Goal: Register for event/course

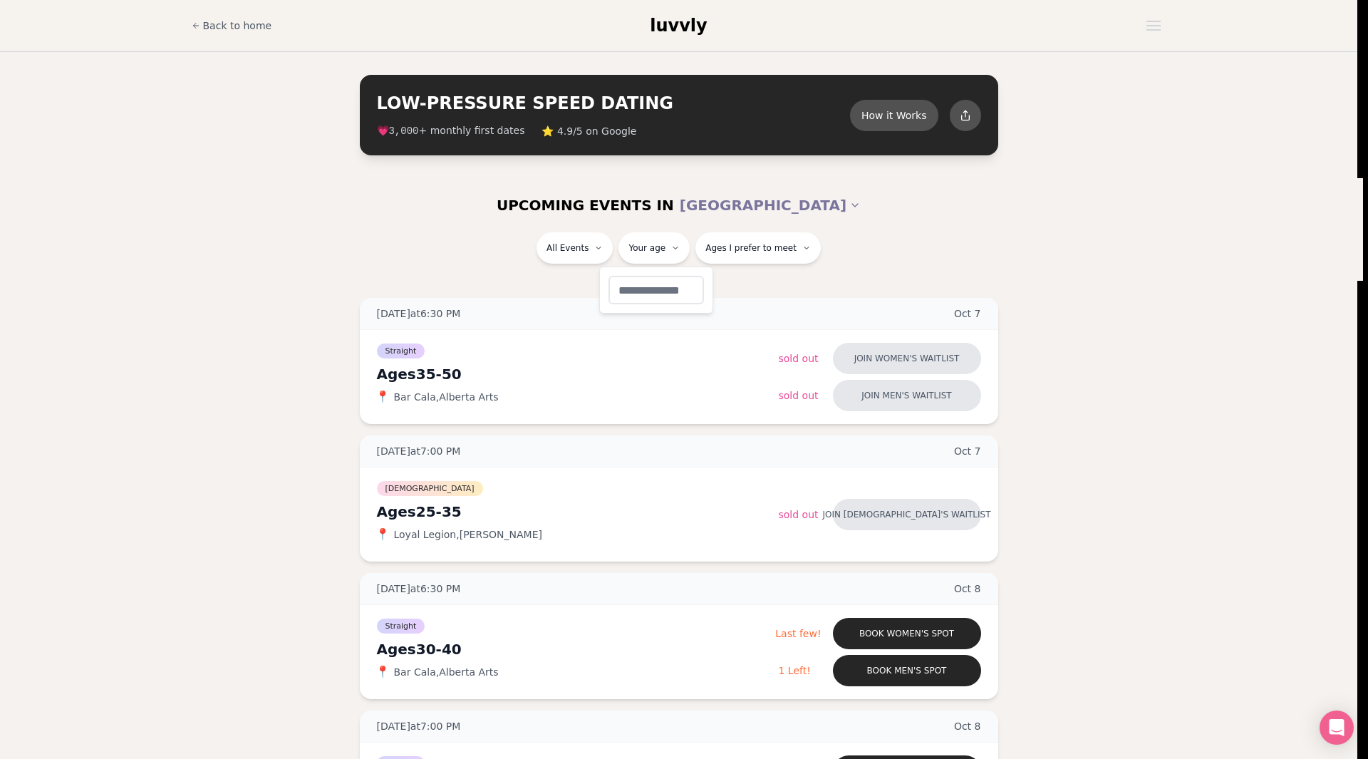
type input "**"
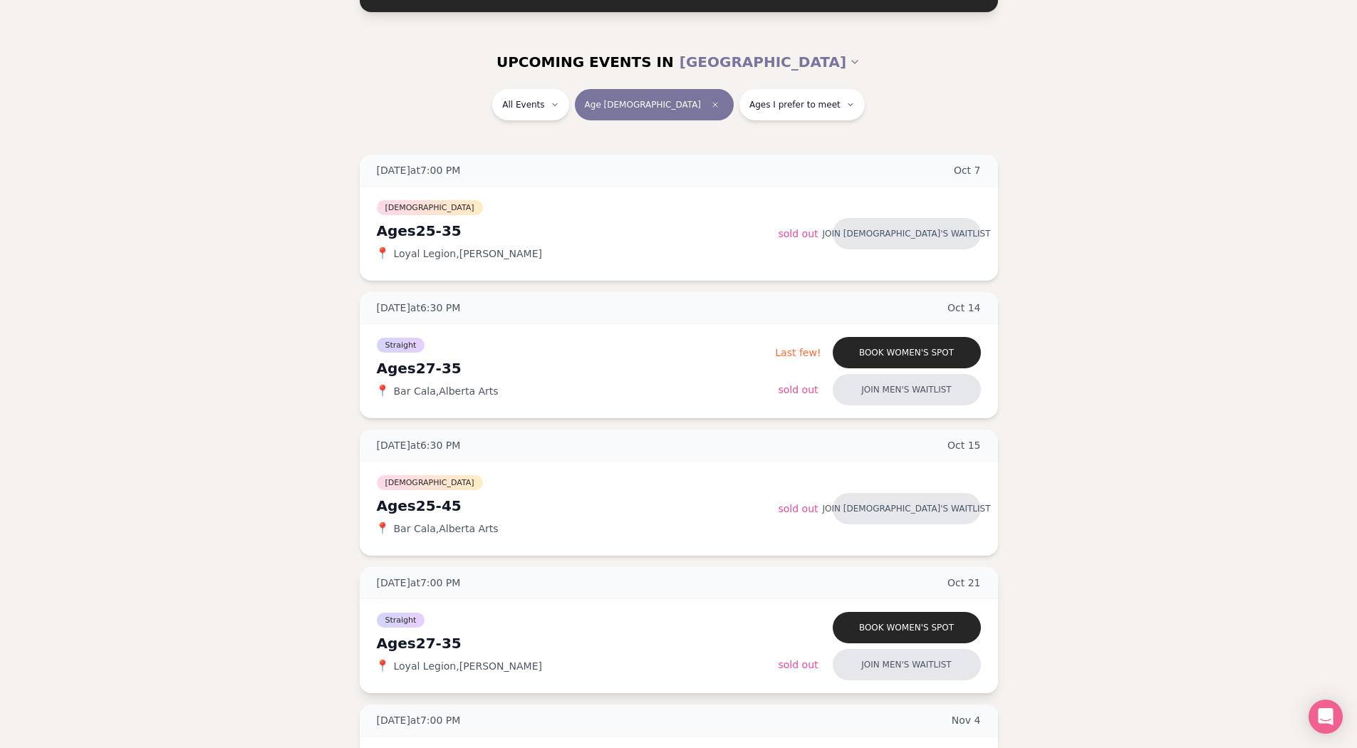
scroll to position [142, 0]
click at [711, 106] on icon "Clear age" at bounding box center [715, 105] width 9 height 9
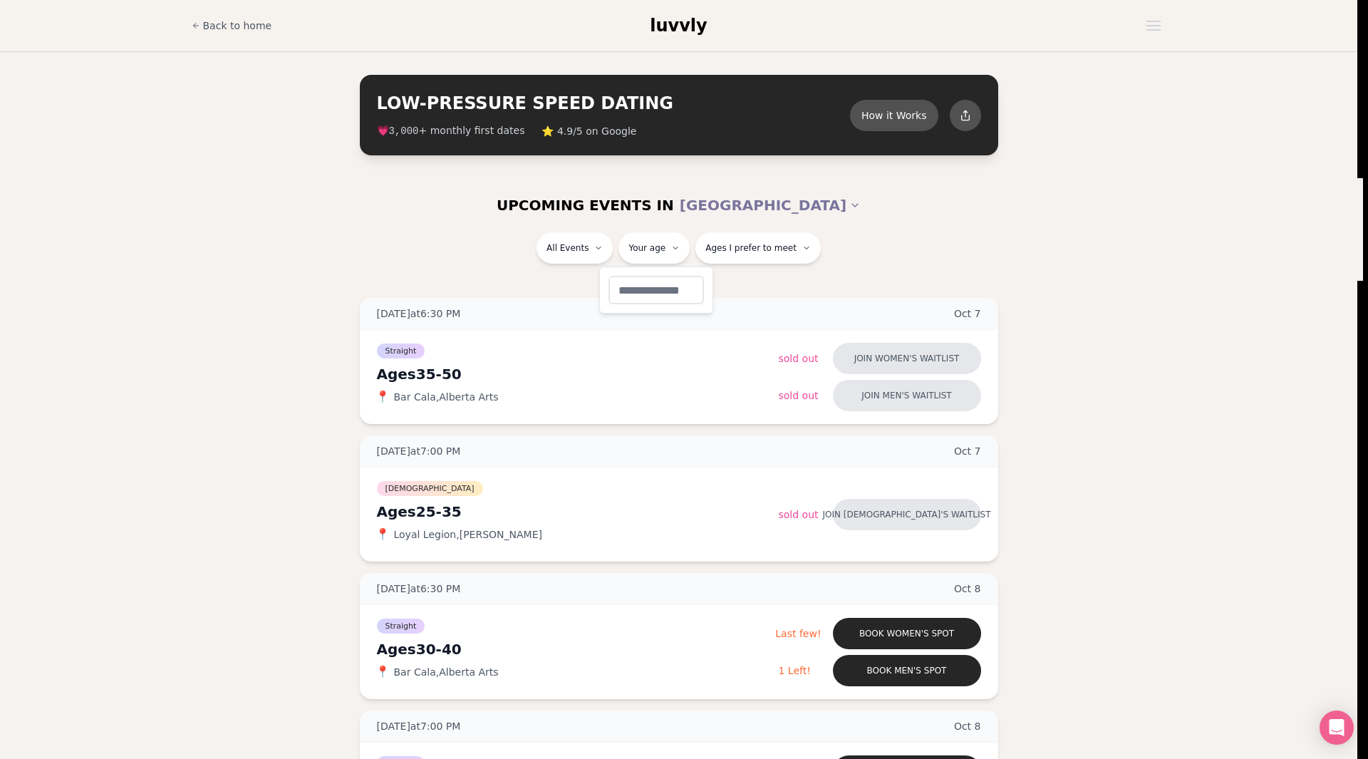
type input "**"
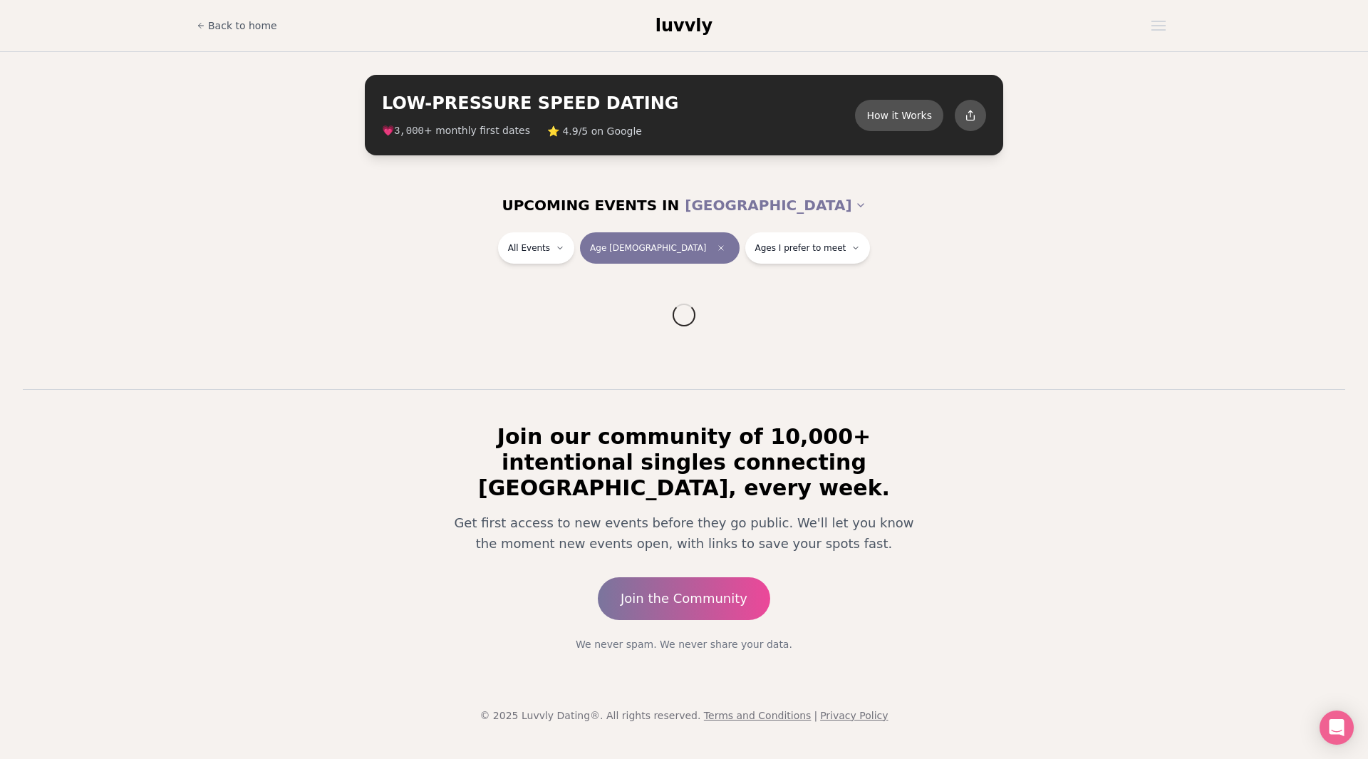
click at [868, 247] on div "All Events Age [DEMOGRAPHIC_DATA] Ages I prefer to meet" at bounding box center [684, 250] width 798 height 37
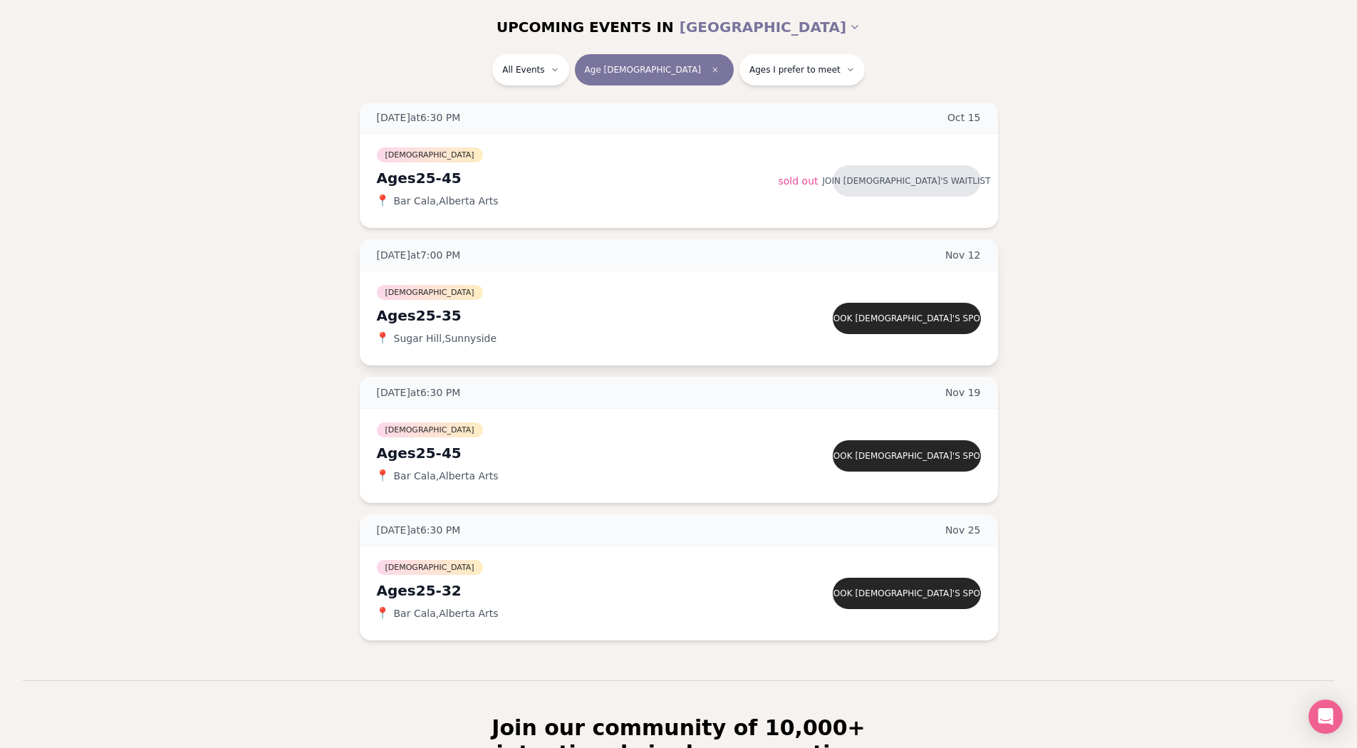
scroll to position [142, 0]
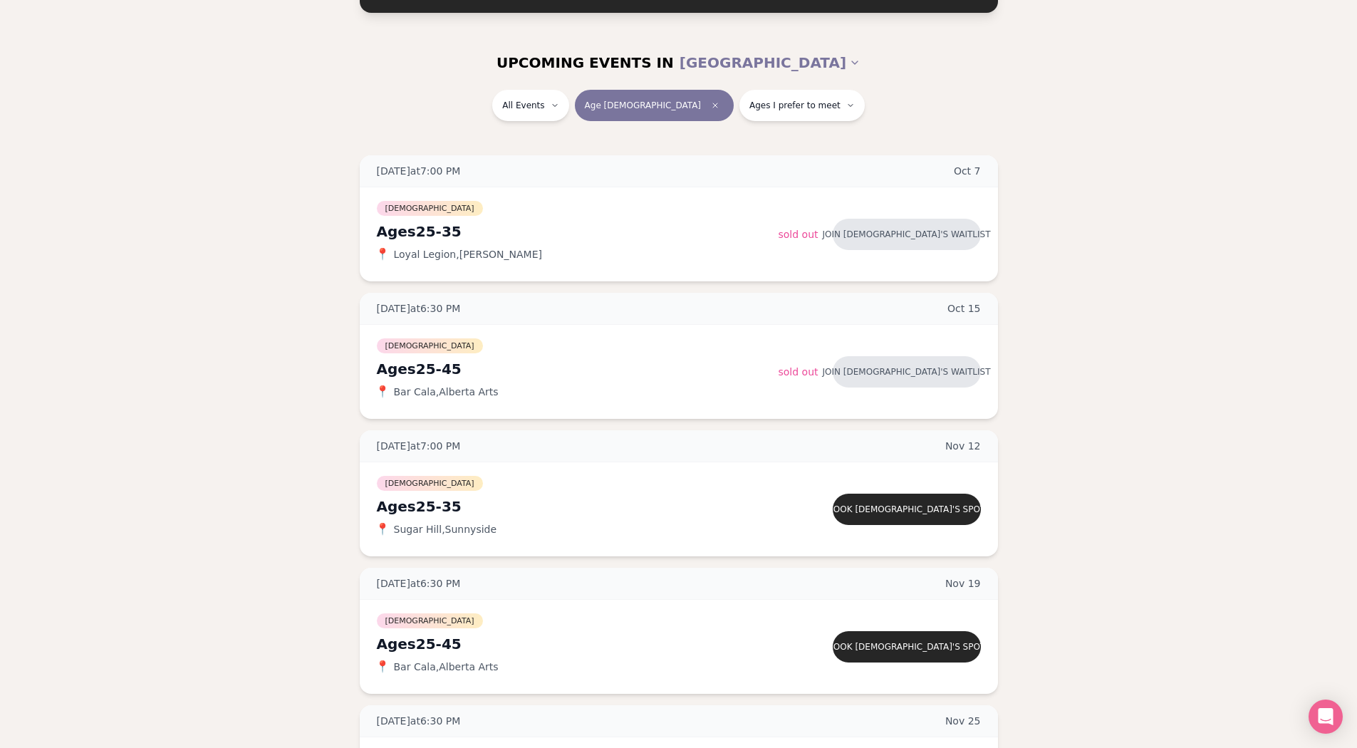
click at [680, 100] on button "Age [DEMOGRAPHIC_DATA]" at bounding box center [654, 105] width 159 height 31
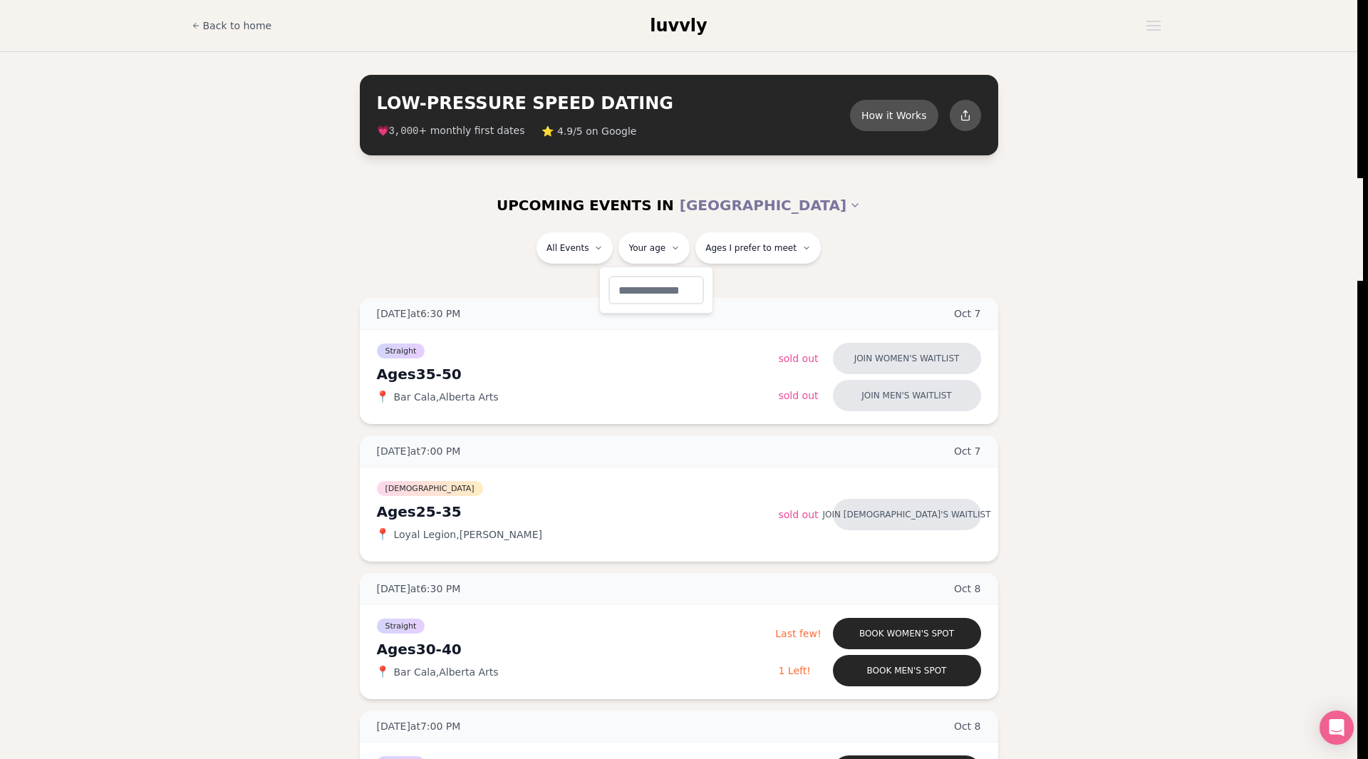
type input "**"
click at [1108, 169] on section "LOW-PRESSURE SPEED DATING How it Works 💗 3,000 + monthly first dates ⭐ 4.9/5 on…" at bounding box center [678, 115] width 1357 height 126
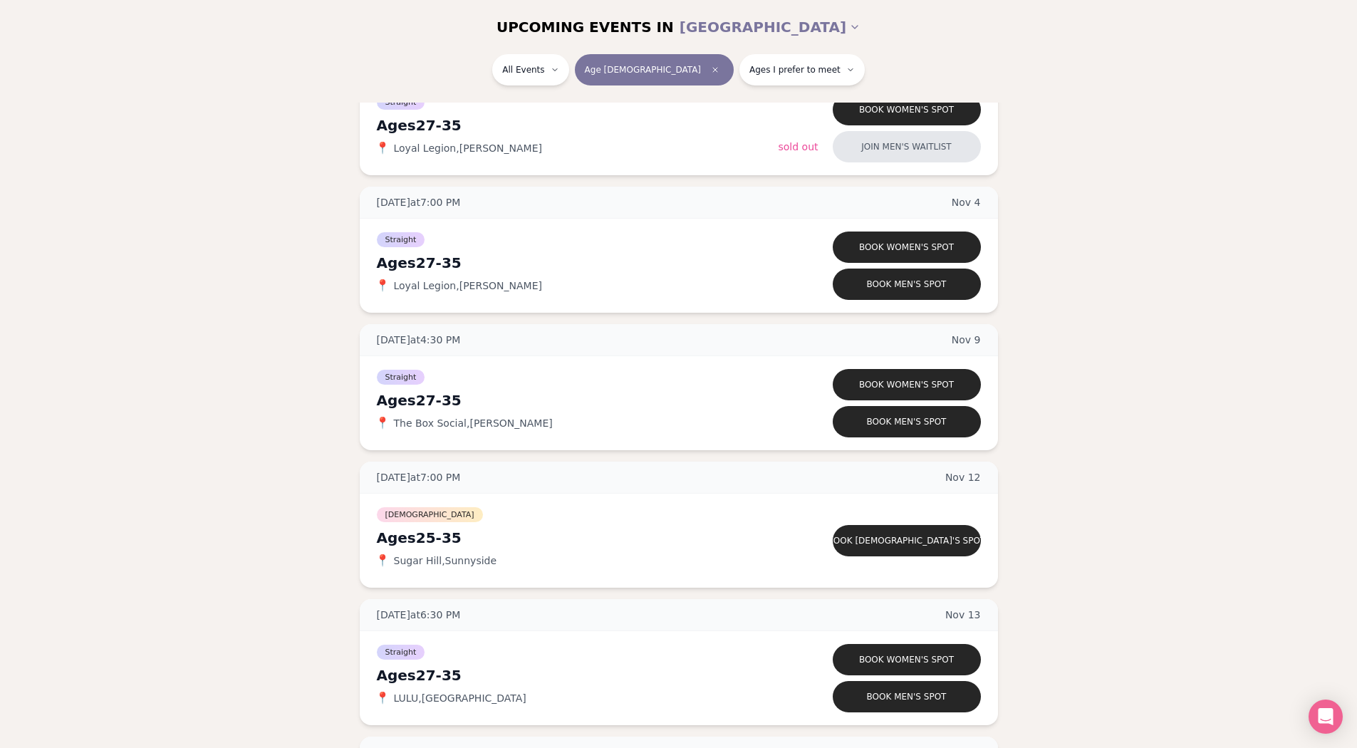
scroll to position [784, 0]
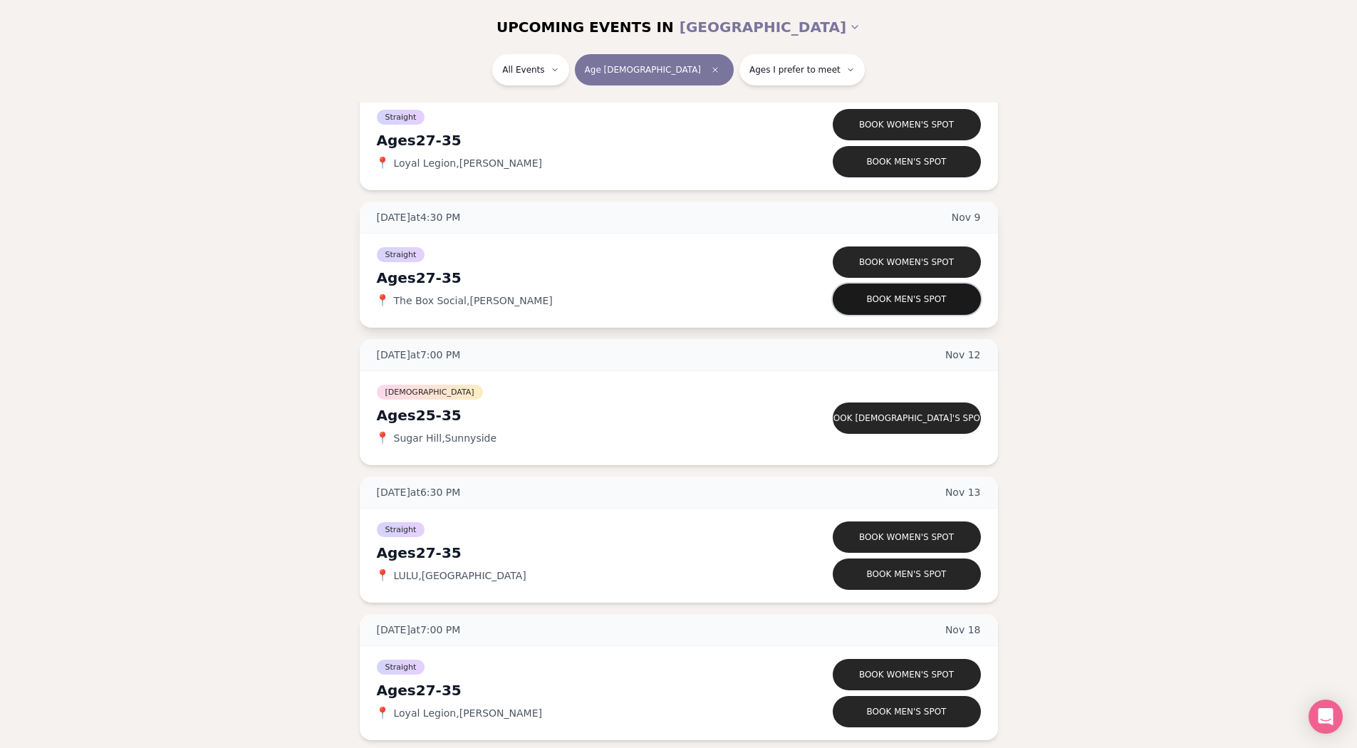
click at [932, 286] on button "Book men's spot" at bounding box center [907, 299] width 148 height 31
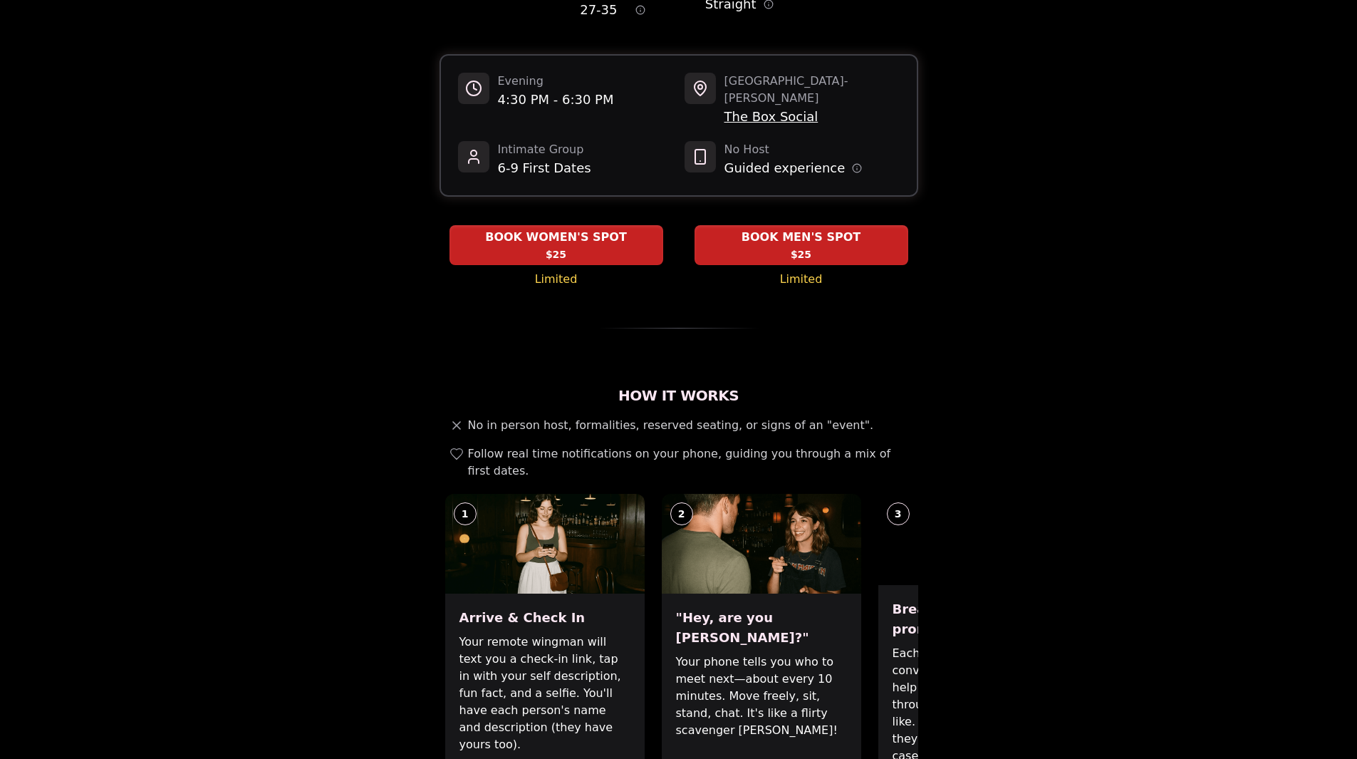
scroll to position [285, 0]
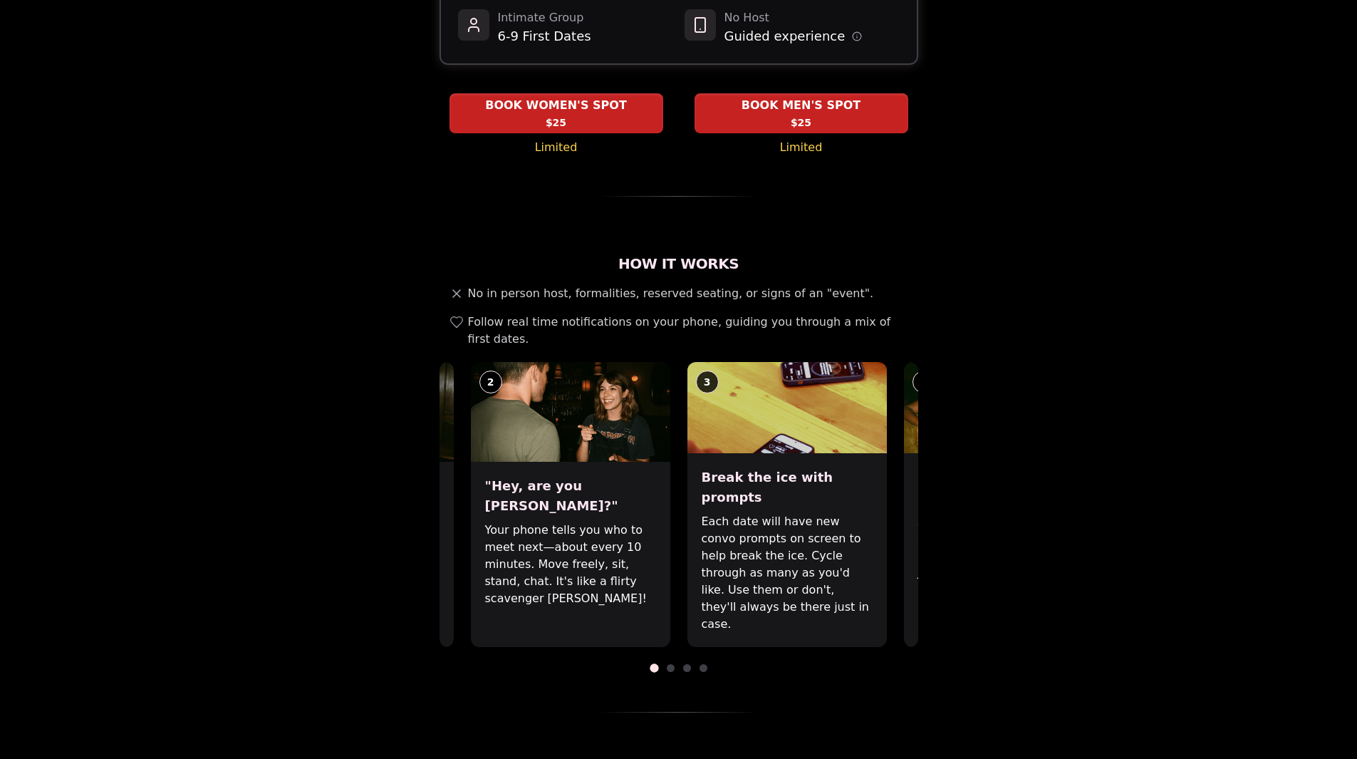
click at [505, 474] on div ""Hey, are you [PERSON_NAME]?" Your phone tells you who to meet next—about every…" at bounding box center [570, 554] width 199 height 185
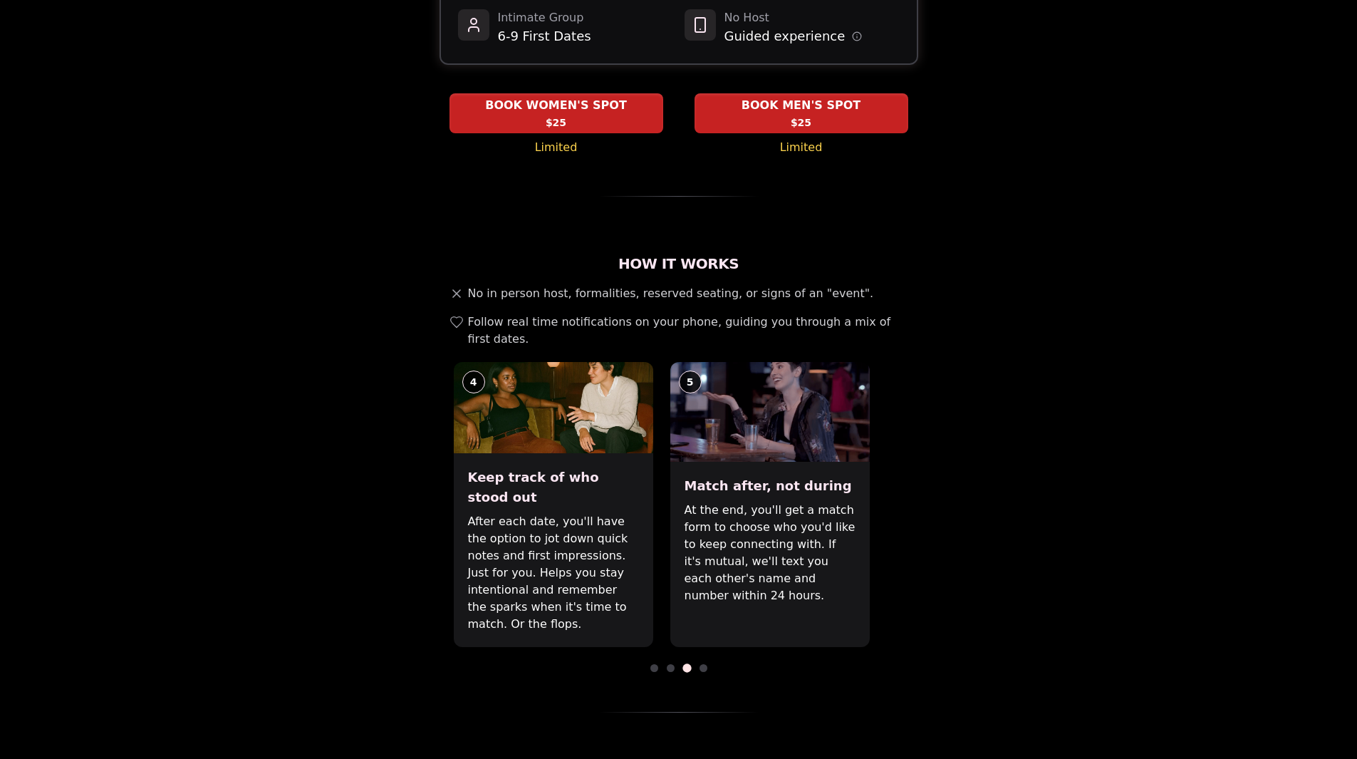
click at [414, 468] on div "Luvvly Speed Dating [DATE] Age Range 27 - 35 Orientation Straight Evening 4:30 …" at bounding box center [679, 700] width 974 height 1820
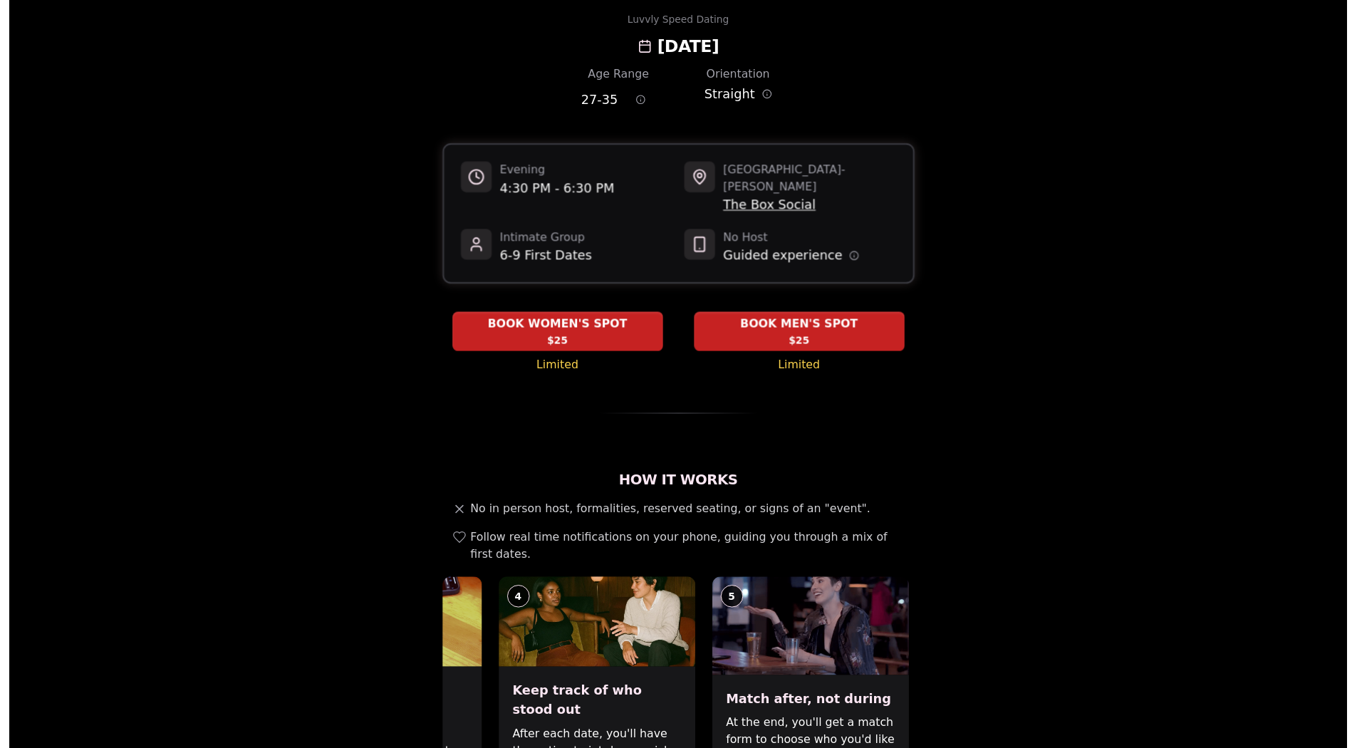
scroll to position [0, 0]
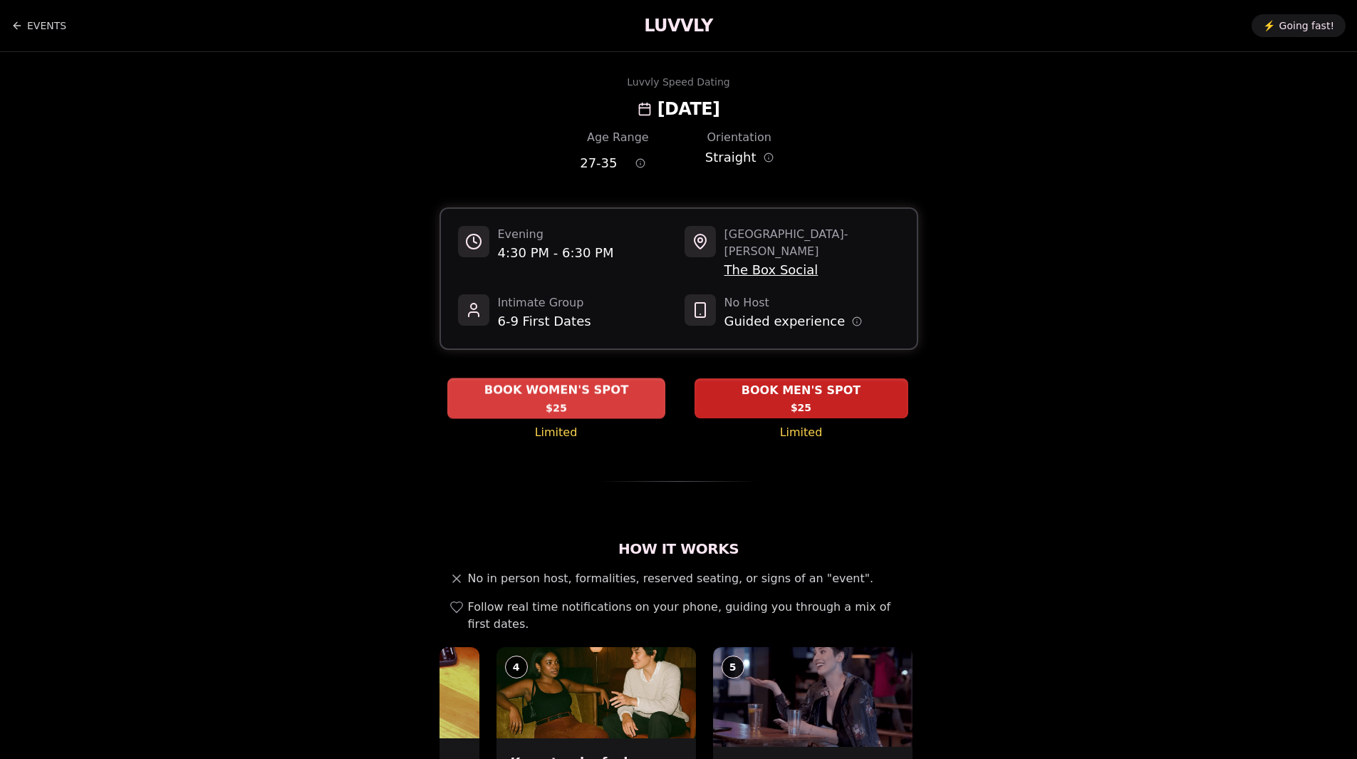
click at [581, 382] on span "BOOK WOMEN'S SPOT" at bounding box center [556, 390] width 150 height 17
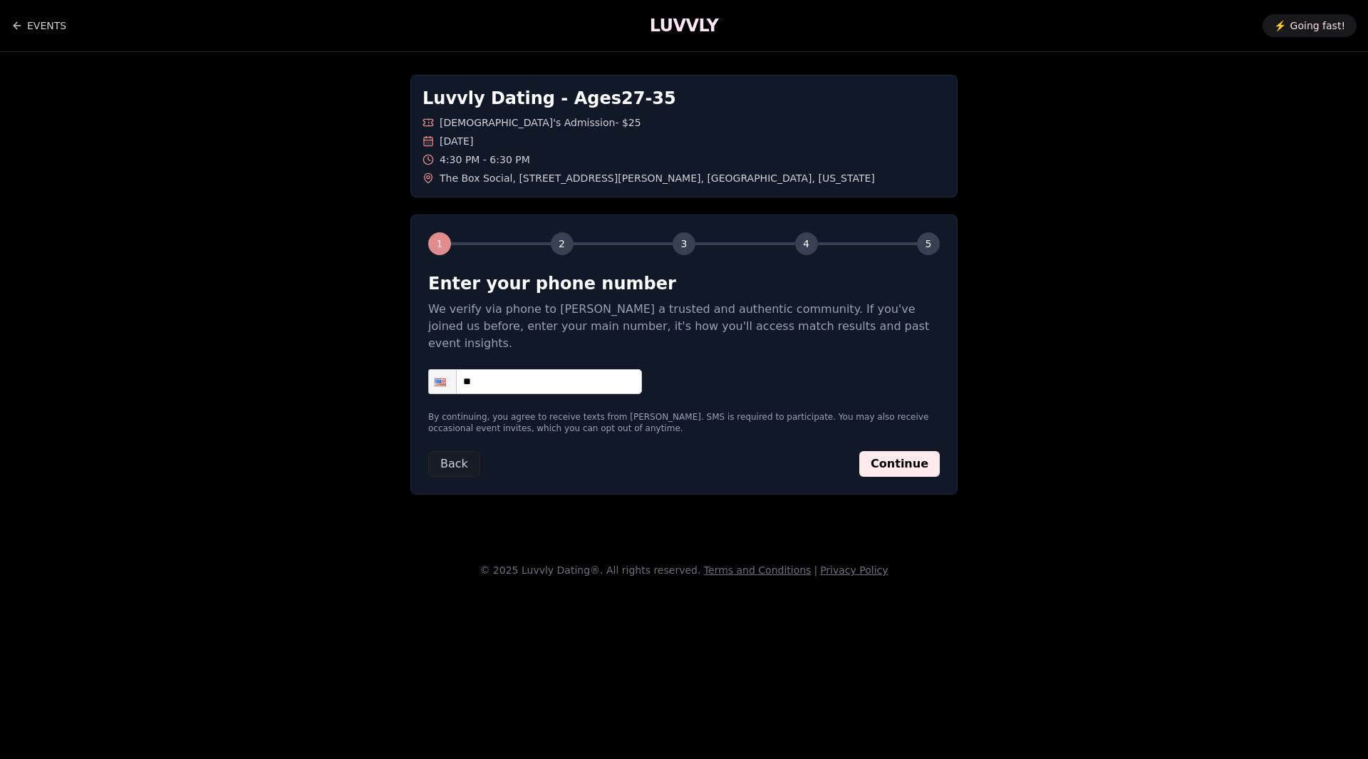
click at [509, 369] on input "**" at bounding box center [535, 381] width 214 height 25
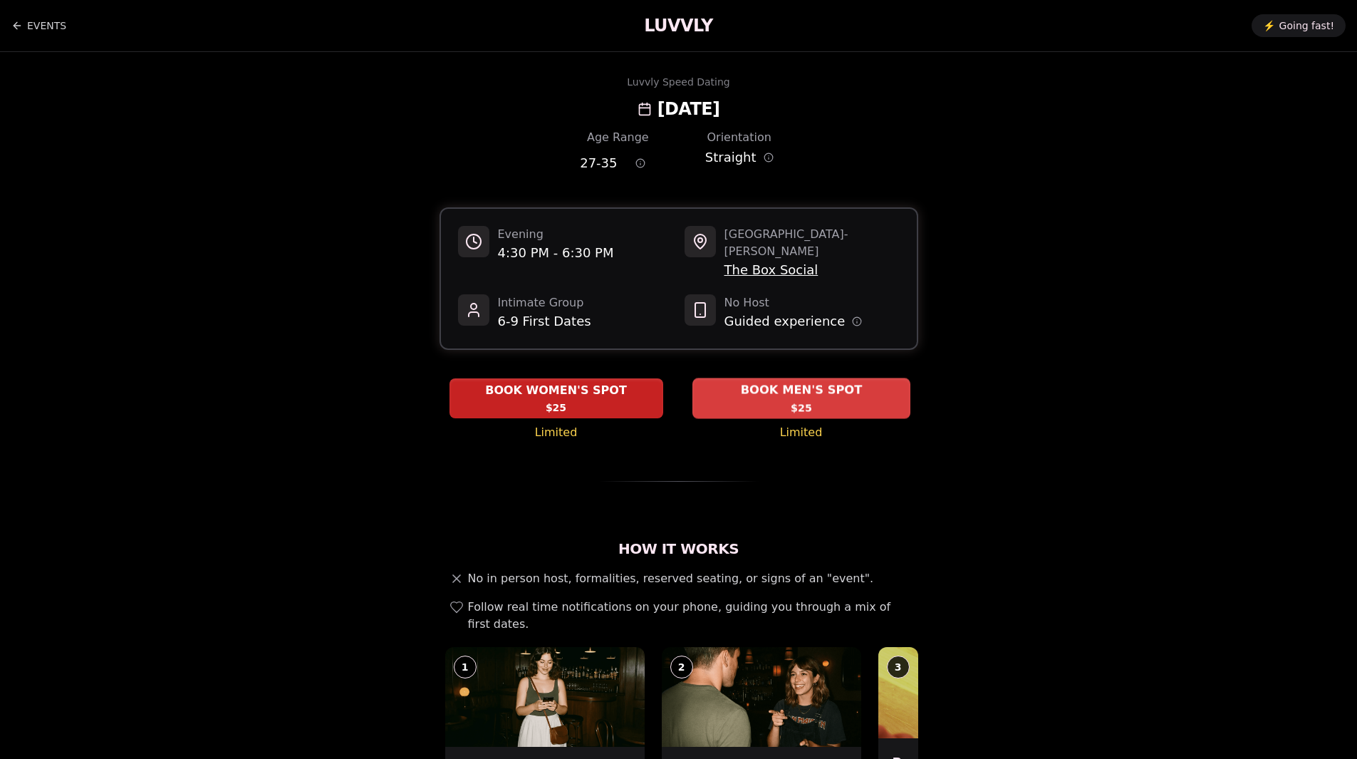
click at [799, 400] on span "$25" at bounding box center [801, 407] width 21 height 14
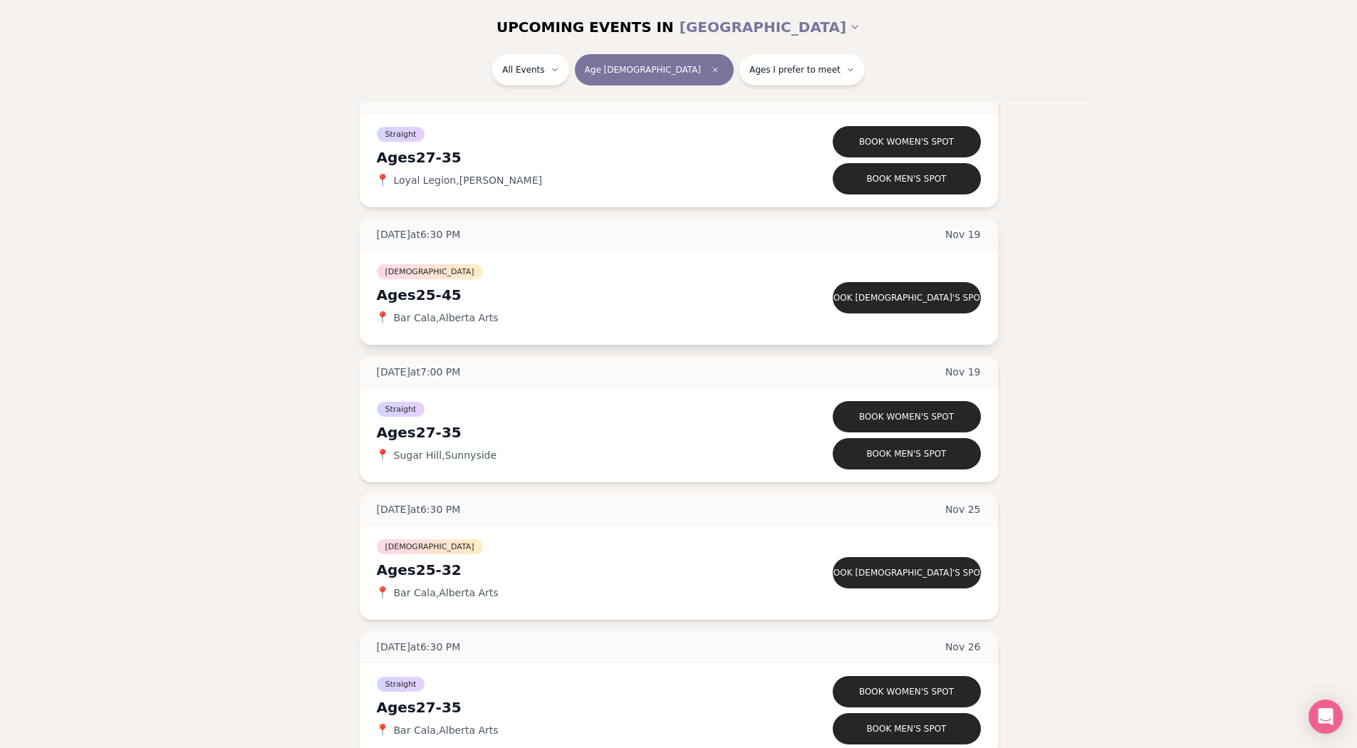
scroll to position [1425, 0]
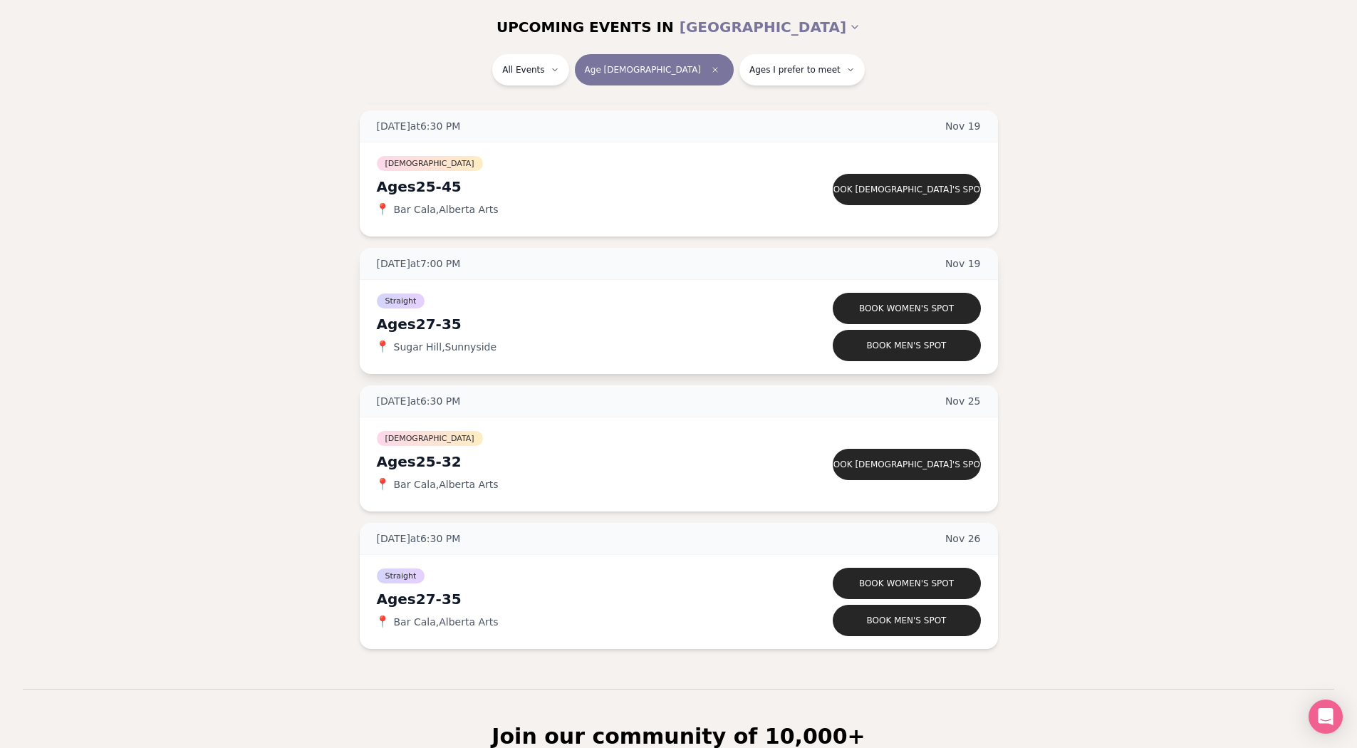
click at [451, 268] on span "[DATE] at 7:00 PM" at bounding box center [419, 263] width 84 height 14
click at [405, 301] on span "Straight" at bounding box center [401, 300] width 48 height 15
click at [421, 266] on span "[DATE] at 7:00 PM" at bounding box center [419, 263] width 84 height 14
click at [414, 313] on div "Straight Ages [DEMOGRAPHIC_DATA] 📍 [GEOGRAPHIC_DATA] , [GEOGRAPHIC_DATA]" at bounding box center [578, 326] width 402 height 71
click at [415, 317] on div "Ages [DEMOGRAPHIC_DATA]" at bounding box center [578, 324] width 402 height 20
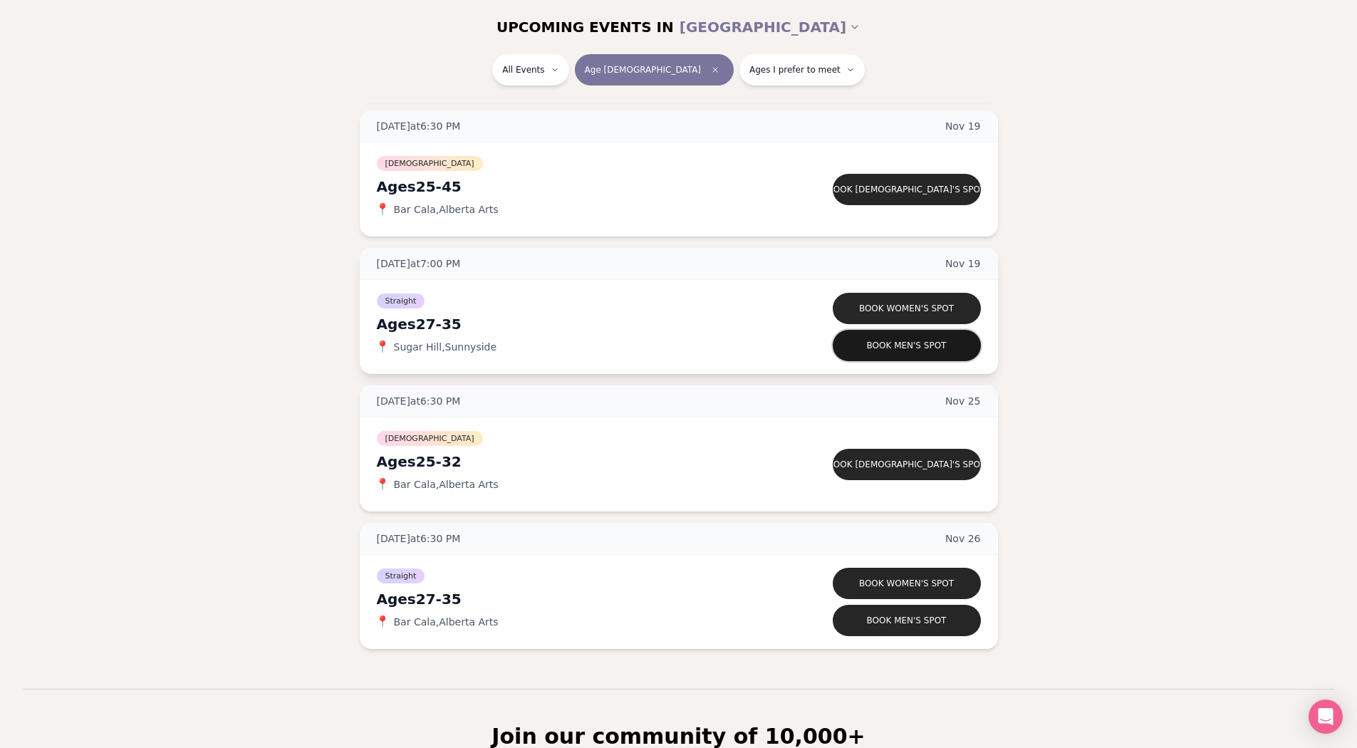
click at [890, 343] on button "Book men's spot" at bounding box center [907, 345] width 148 height 31
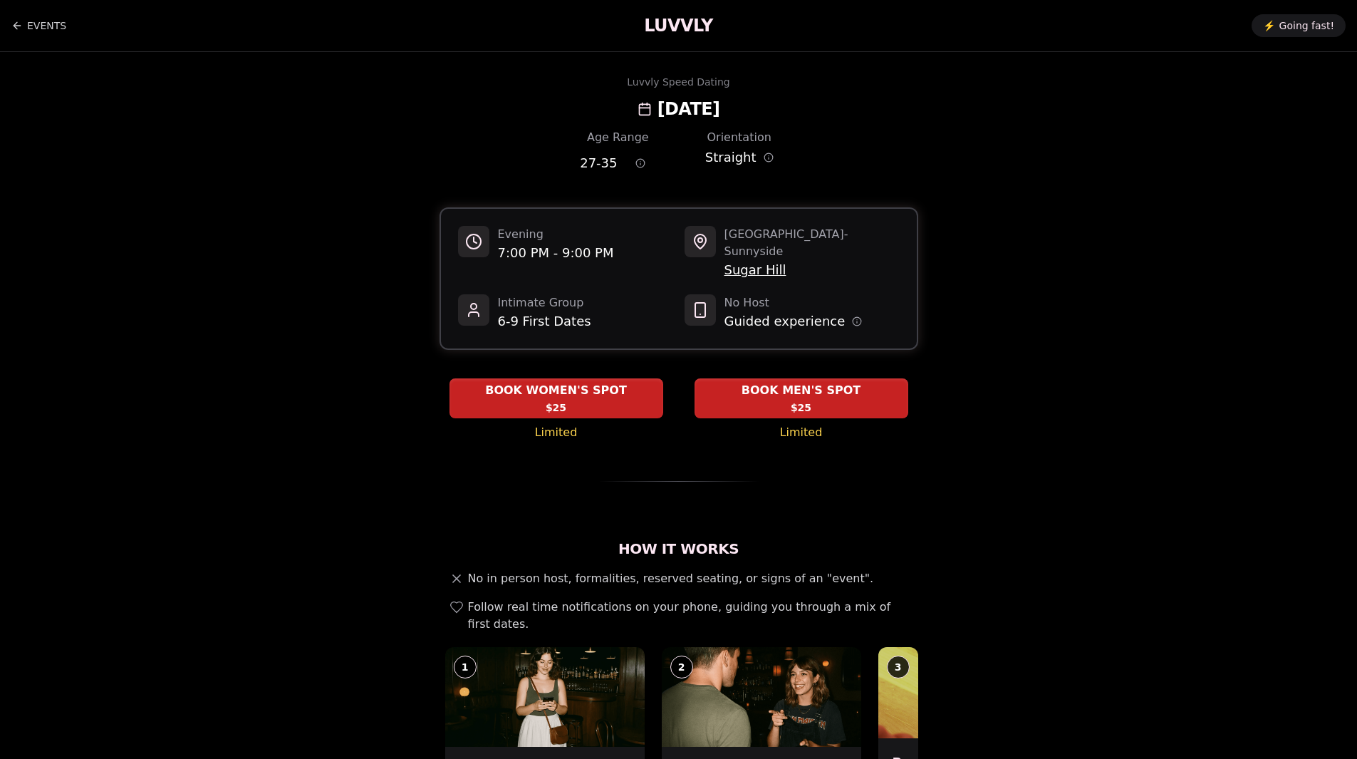
click at [692, 294] on div at bounding box center [700, 309] width 31 height 31
click at [695, 303] on rect at bounding box center [700, 310] width 10 height 14
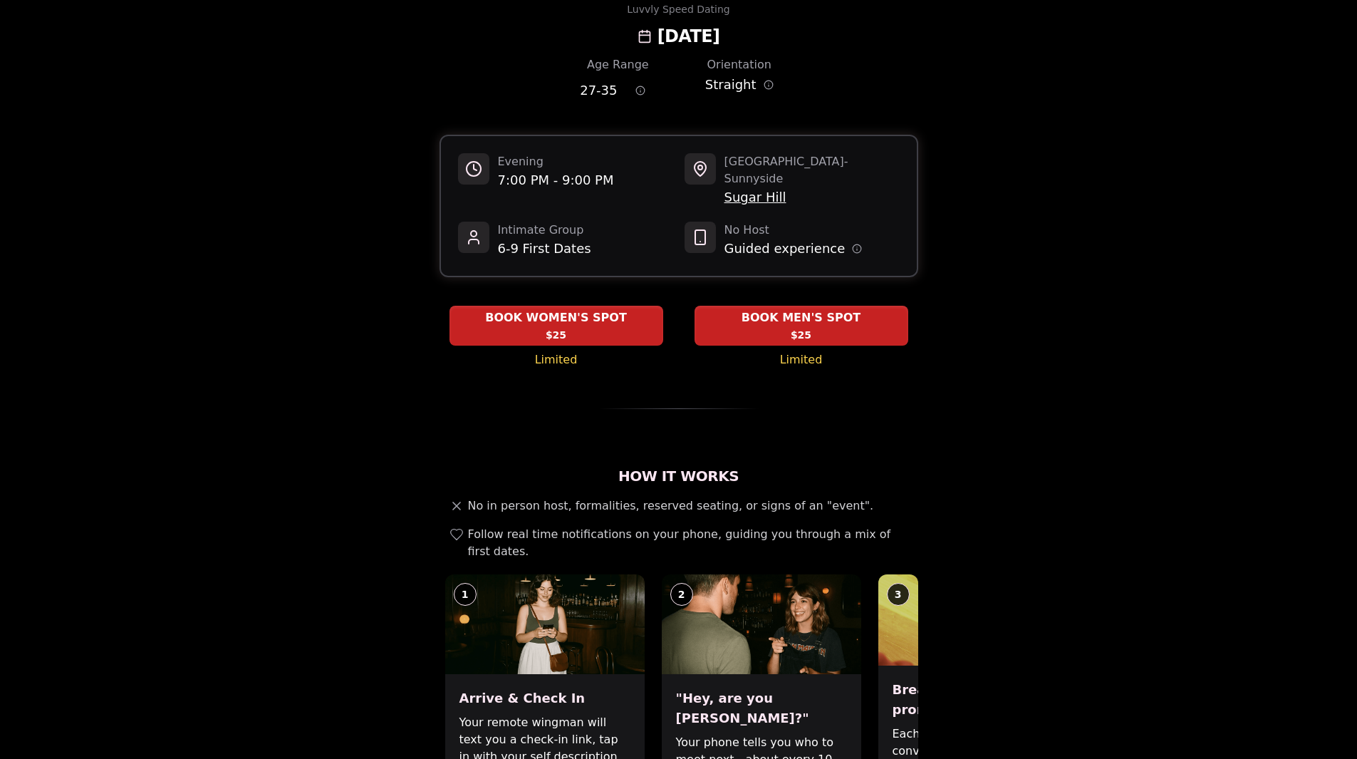
scroll to position [356, 0]
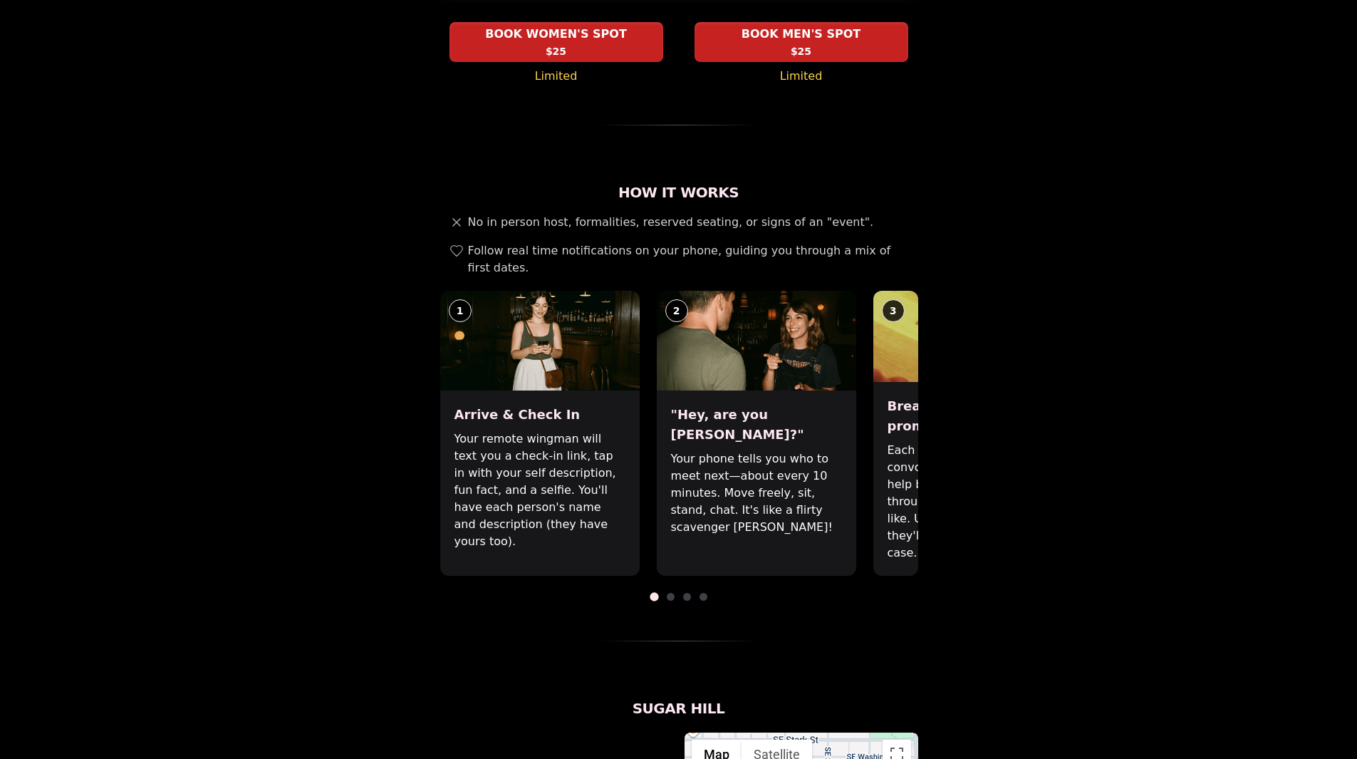
click at [873, 434] on div "Break the ice with prompts Each date will have new convo prompts on screen to h…" at bounding box center [972, 479] width 199 height 194
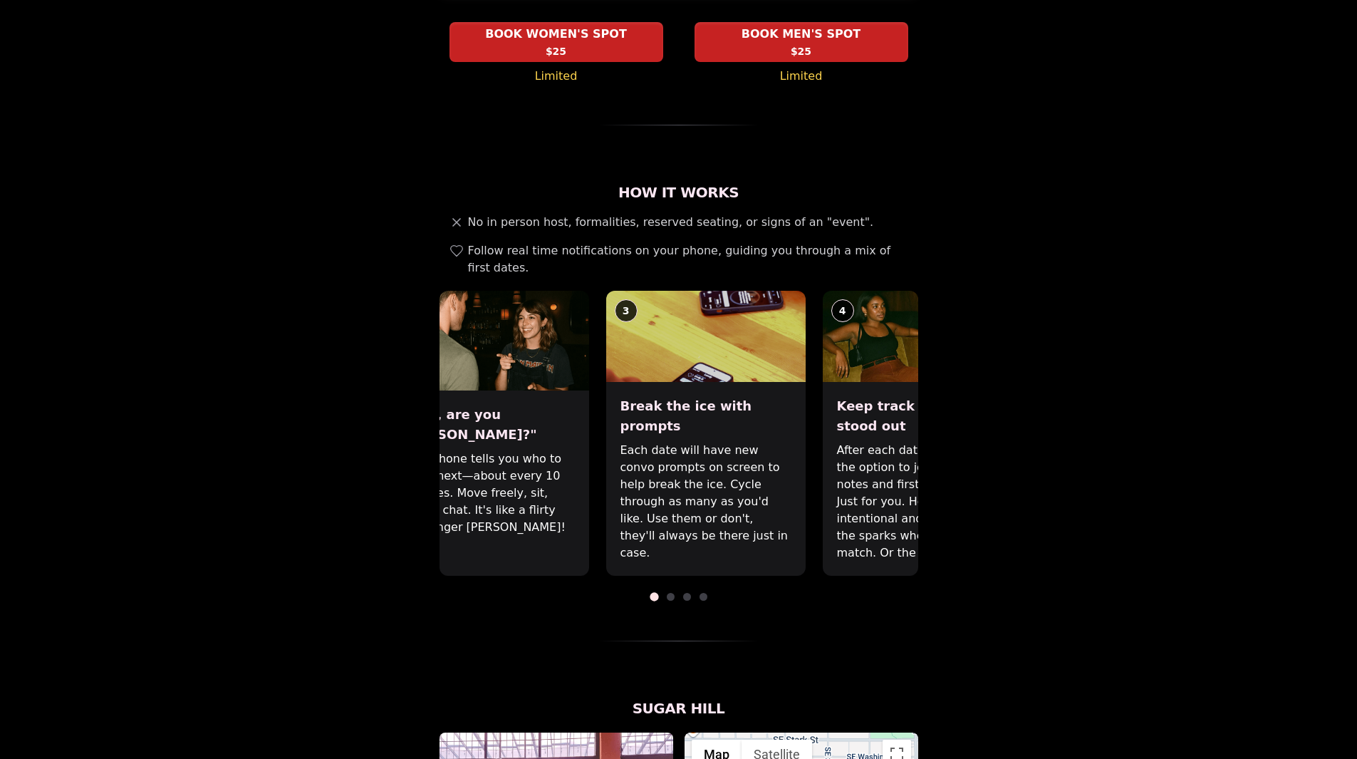
click at [496, 450] on p "Your phone tells you who to meet next—about every 10 minutes. Move freely, sit,…" at bounding box center [489, 492] width 171 height 85
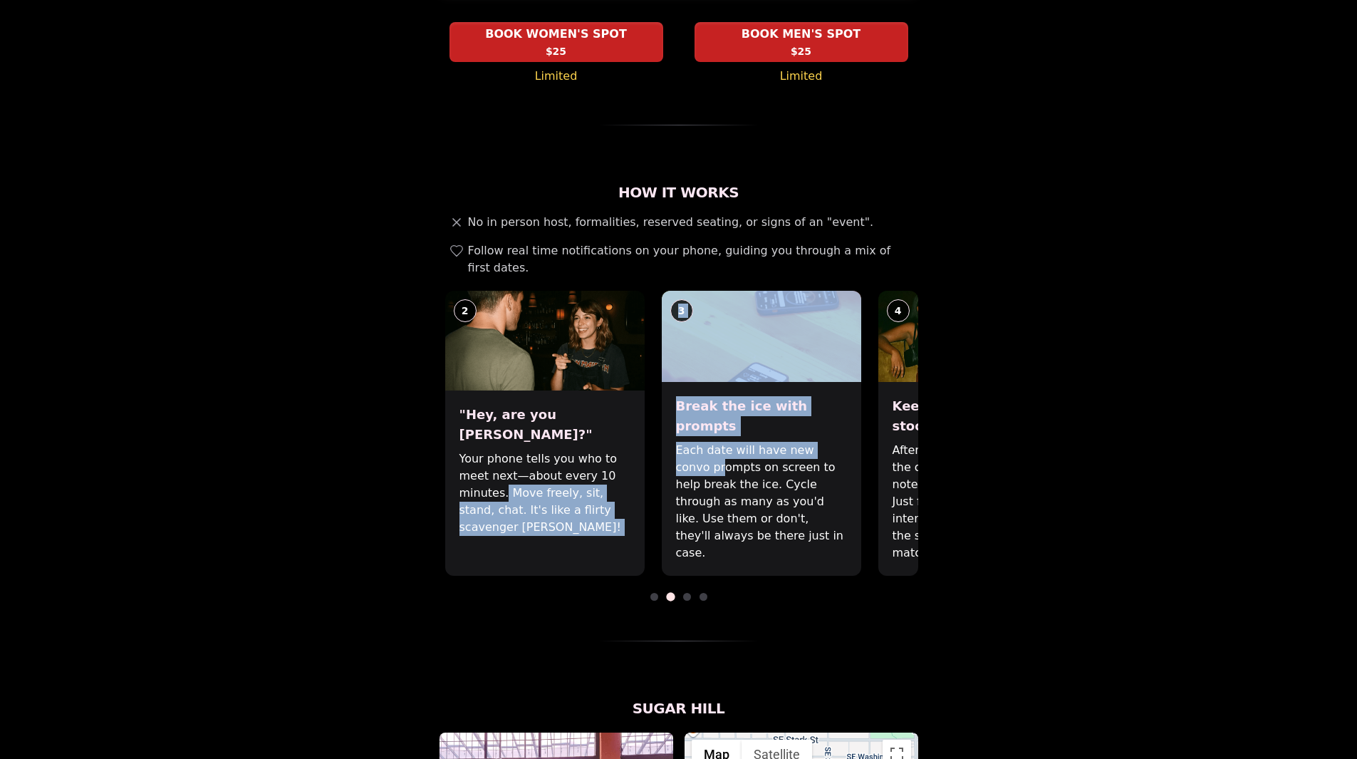
drag, startPoint x: 866, startPoint y: 423, endPoint x: 684, endPoint y: 423, distance: 182.4
click at [682, 422] on div "1 Arrive & Check In Your remote wingman will text you a check-in link, tap in w…" at bounding box center [679, 433] width 479 height 285
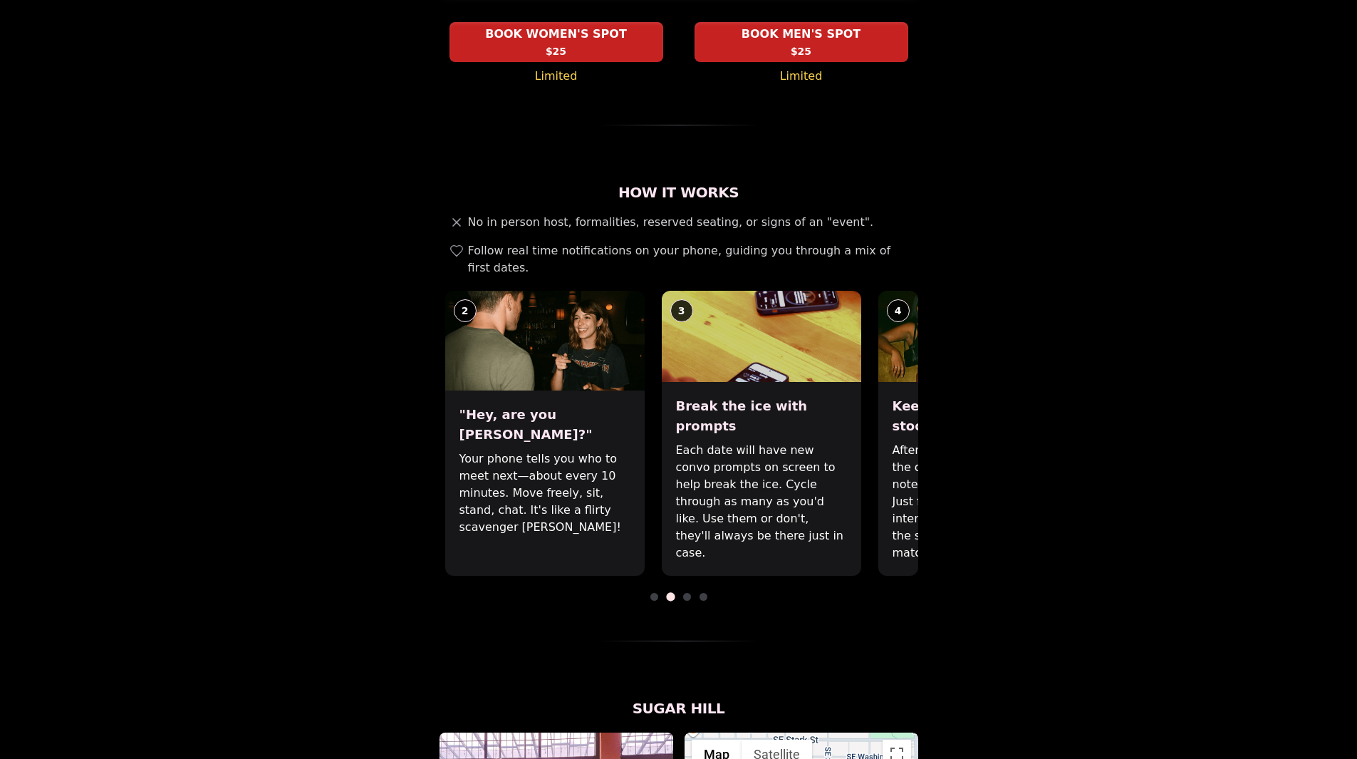
click at [1025, 438] on div "Luvvly Speed Dating [DATE] Age Range 27 - 35 Orientation Straight Evening 7:00 …" at bounding box center [679, 629] width 974 height 1820
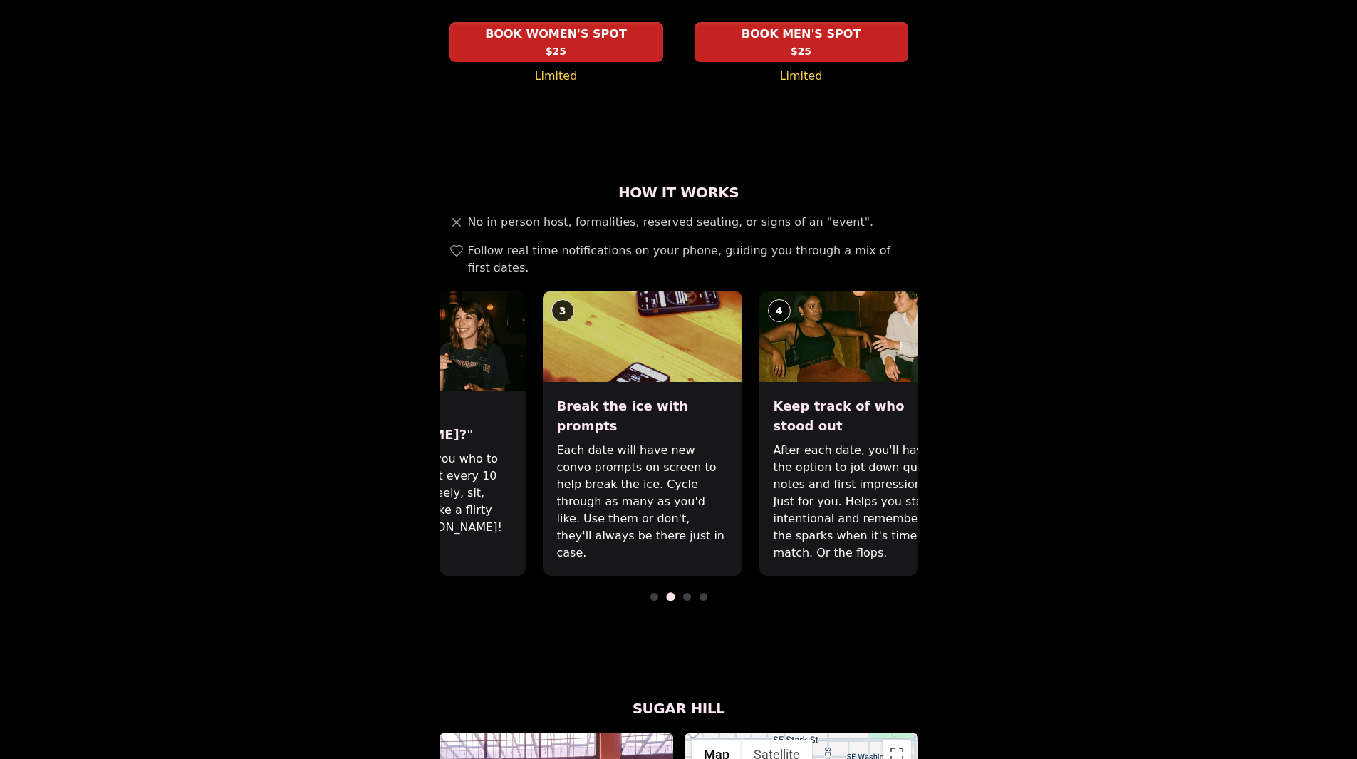
click at [395, 426] on div "Luvvly Speed Dating [DATE] Age Range 27 - 35 Orientation Straight Evening 7:00 …" at bounding box center [679, 629] width 974 height 1820
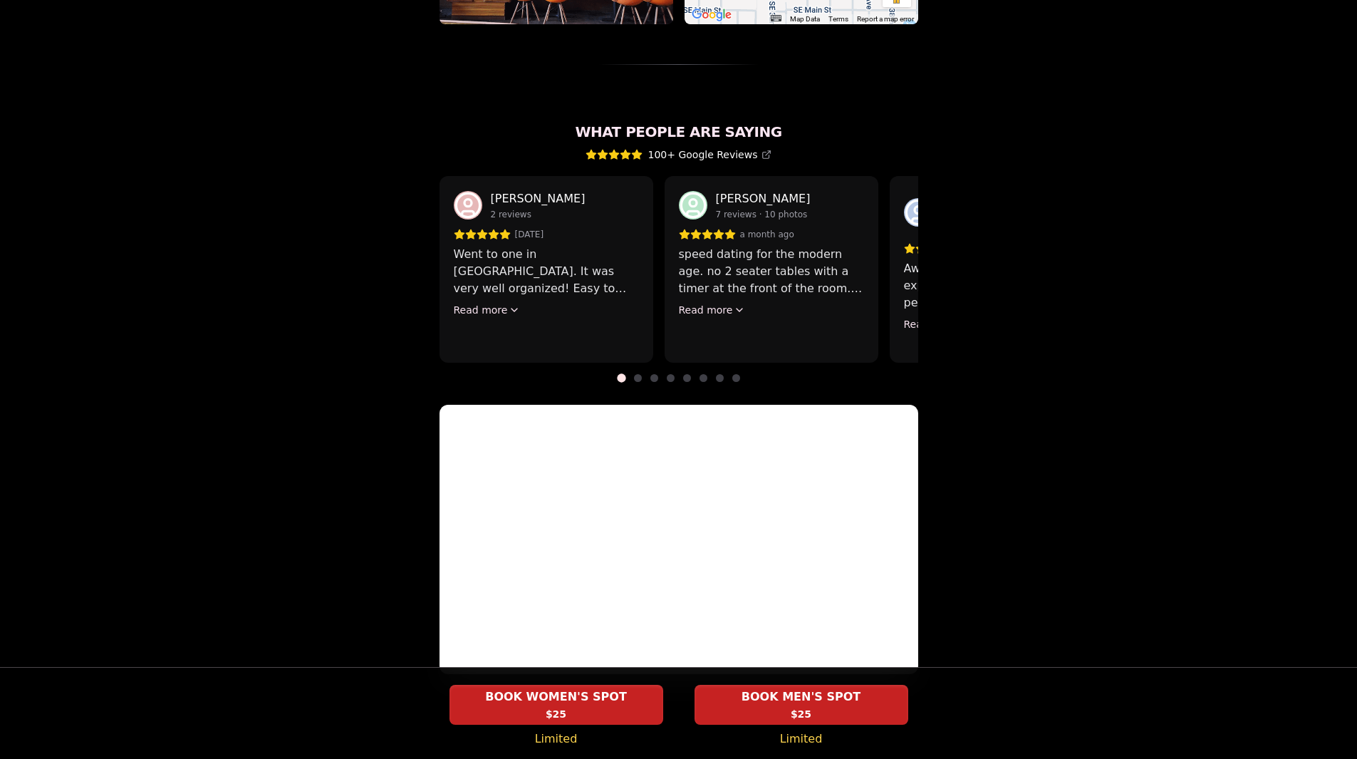
scroll to position [1224, 0]
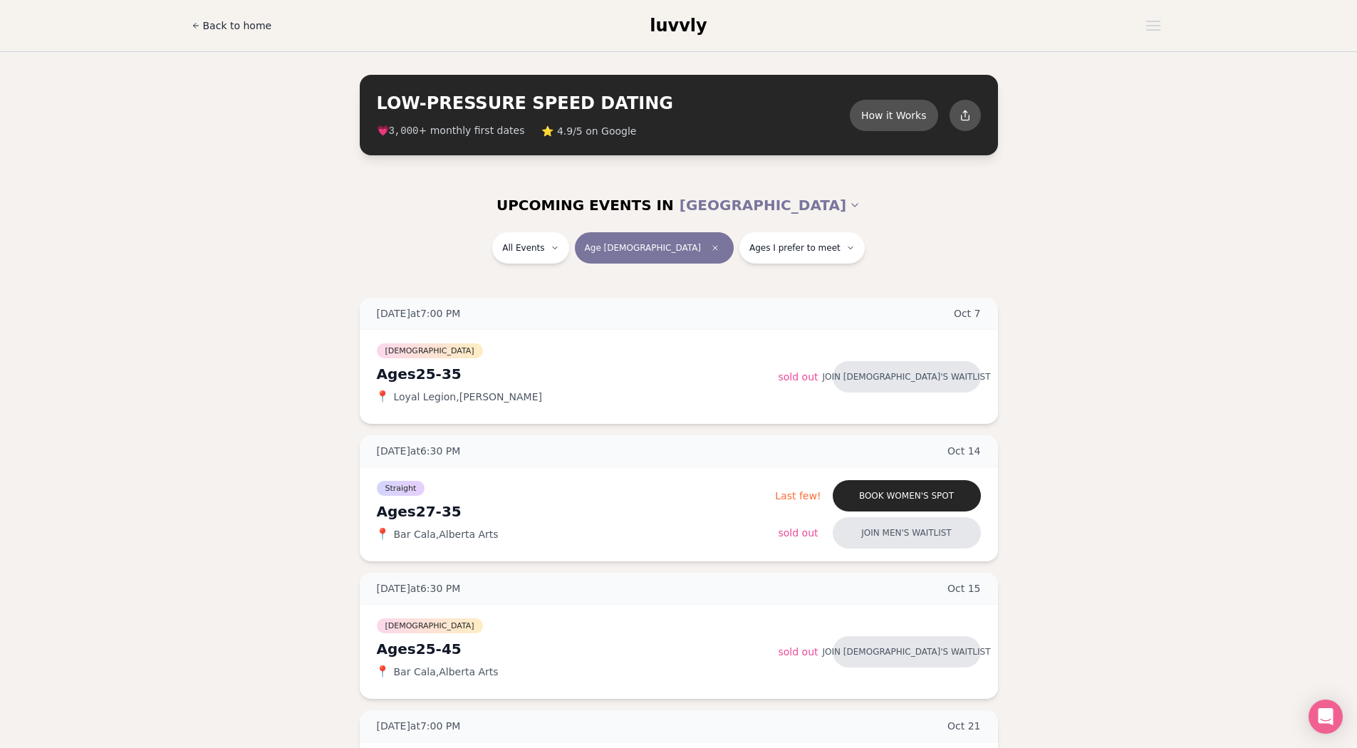
click at [251, 32] on span "Back to home" at bounding box center [237, 26] width 69 height 14
